Goal: Navigation & Orientation: Find specific page/section

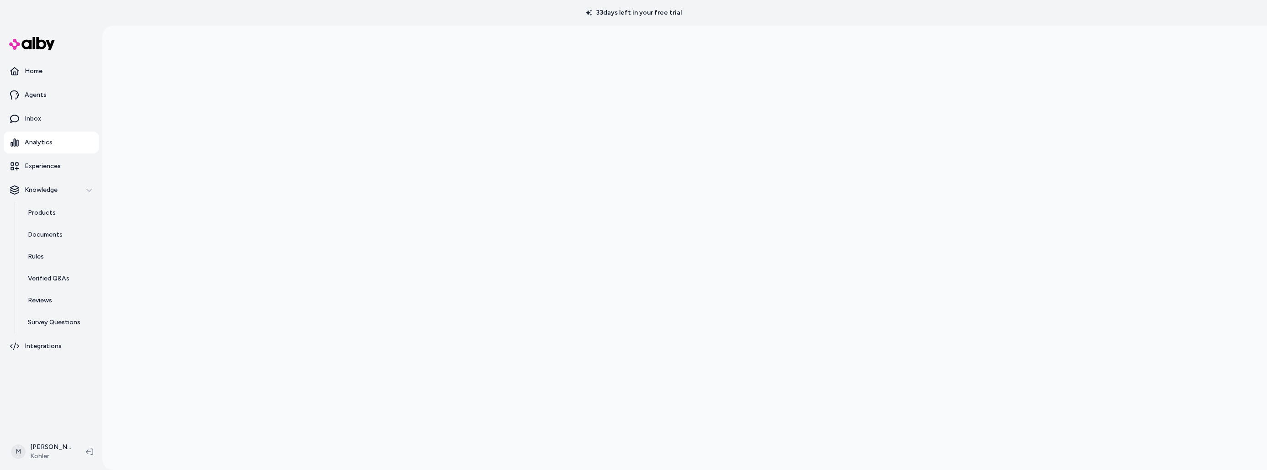
scroll to position [26, 0]
click at [357, 244] on div at bounding box center [684, 235] width 1165 height 470
click at [299, 42] on div at bounding box center [684, 235] width 1165 height 470
click at [1107, 102] on div at bounding box center [684, 235] width 1165 height 470
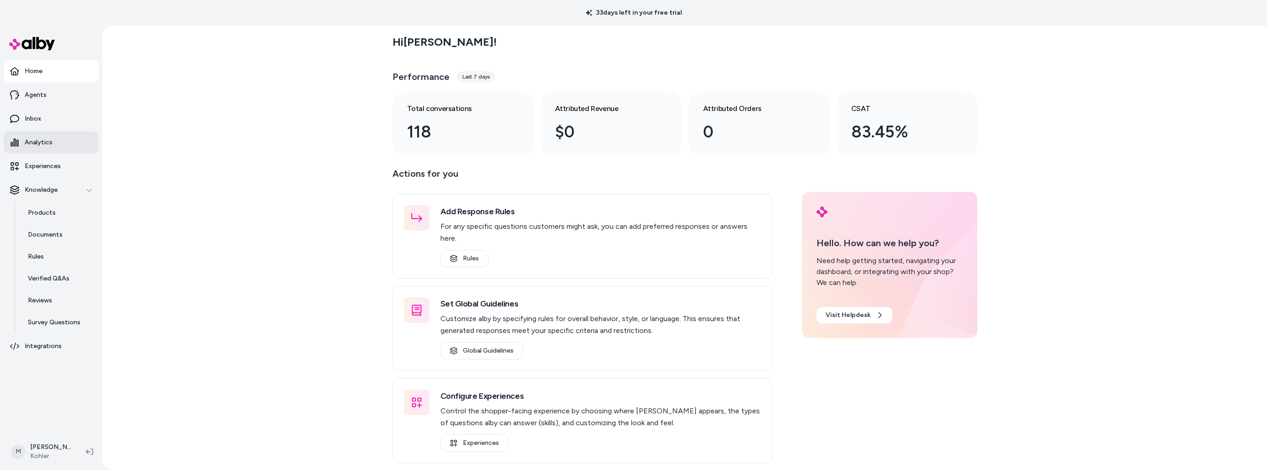
click at [48, 144] on p "Analytics" at bounding box center [39, 142] width 28 height 9
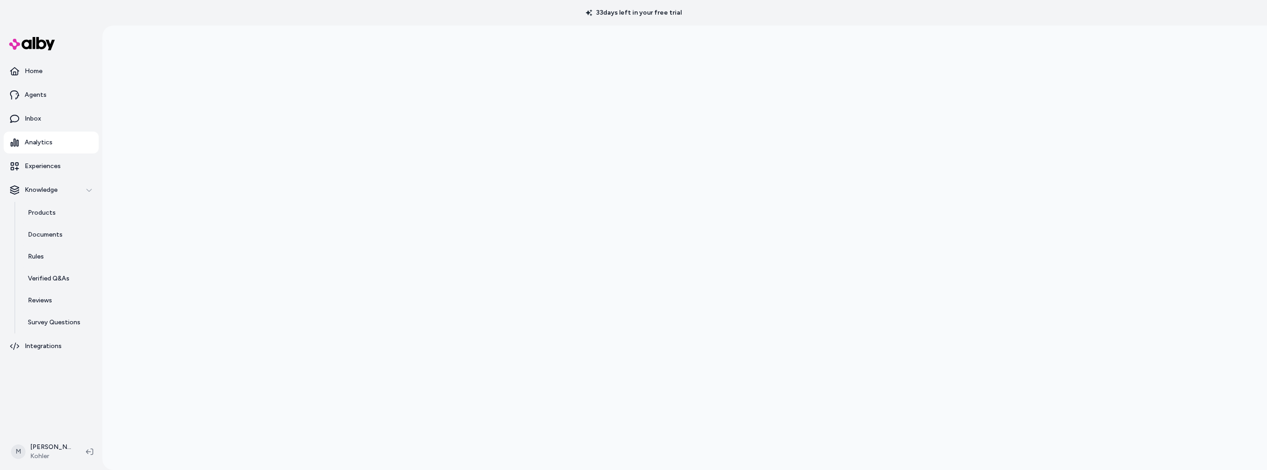
click at [1120, 246] on div at bounding box center [684, 261] width 1165 height 470
click at [28, 143] on p "Analytics" at bounding box center [39, 142] width 28 height 9
click at [25, 168] on p "Experiences" at bounding box center [43, 166] width 36 height 9
click at [50, 166] on p "Experiences" at bounding box center [43, 166] width 36 height 9
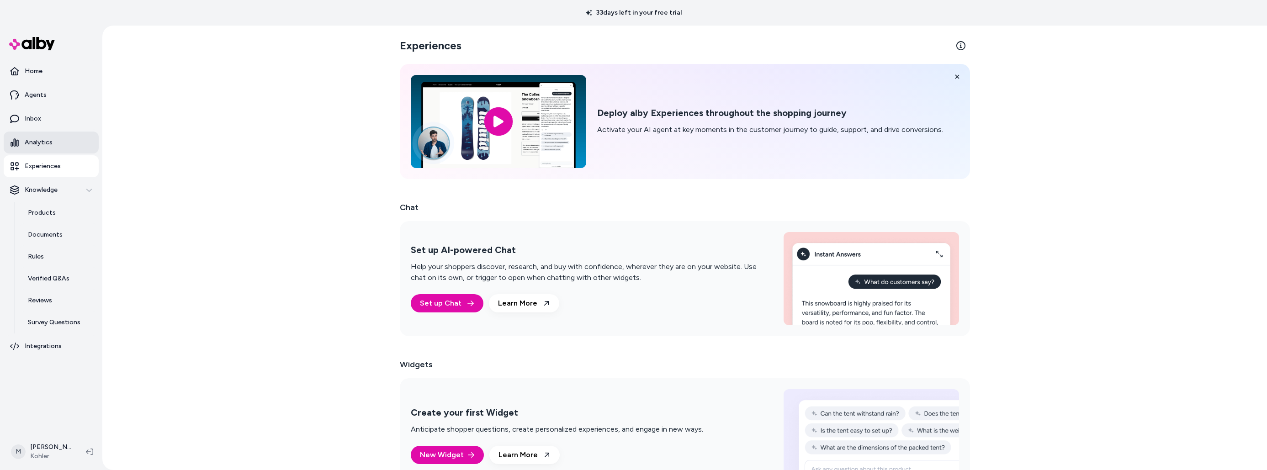
click at [36, 136] on link "Analytics" at bounding box center [51, 143] width 95 height 22
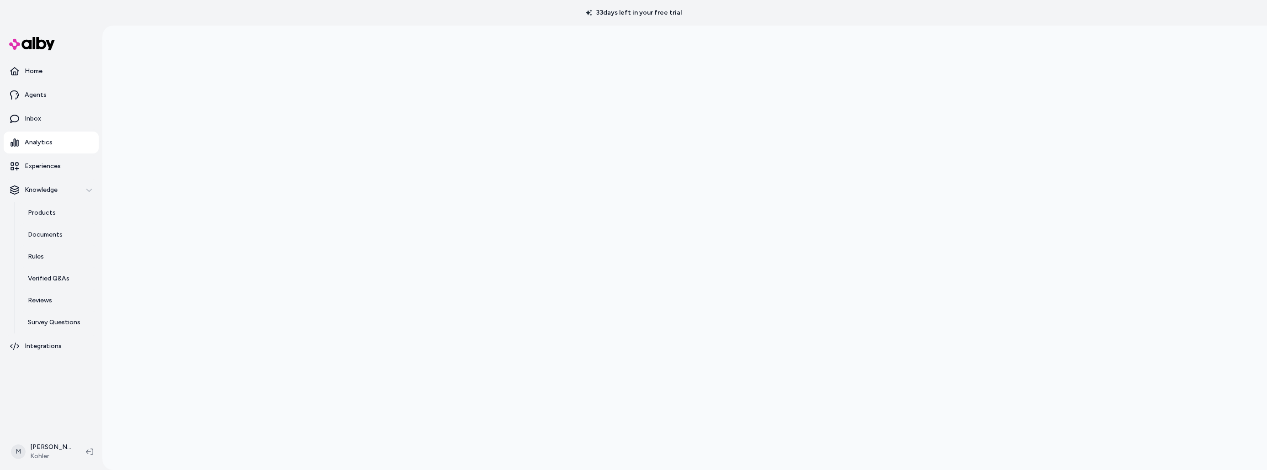
scroll to position [26, 0]
click at [380, 85] on div at bounding box center [684, 235] width 1165 height 470
click at [1124, 172] on div at bounding box center [684, 261] width 1165 height 470
click at [214, 84] on div at bounding box center [684, 261] width 1165 height 470
